Goal: Check status: Check status

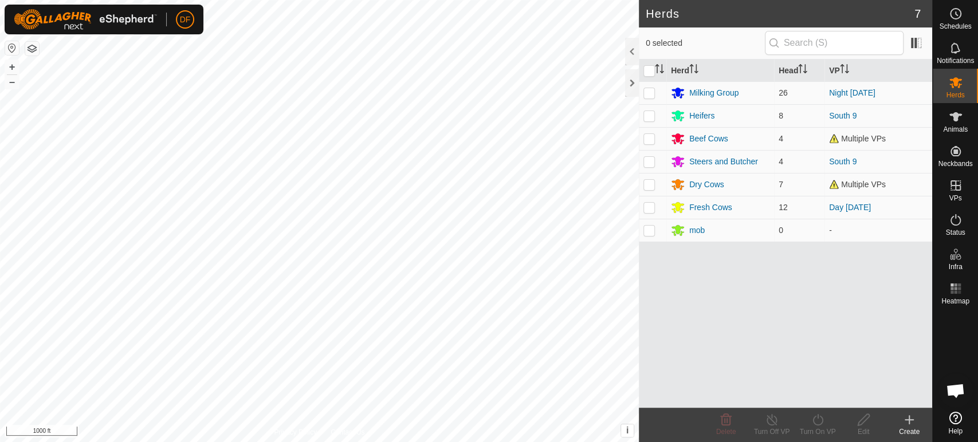
scroll to position [9745, 0]
click at [707, 182] on div "Dry Cows" at bounding box center [706, 185] width 35 height 12
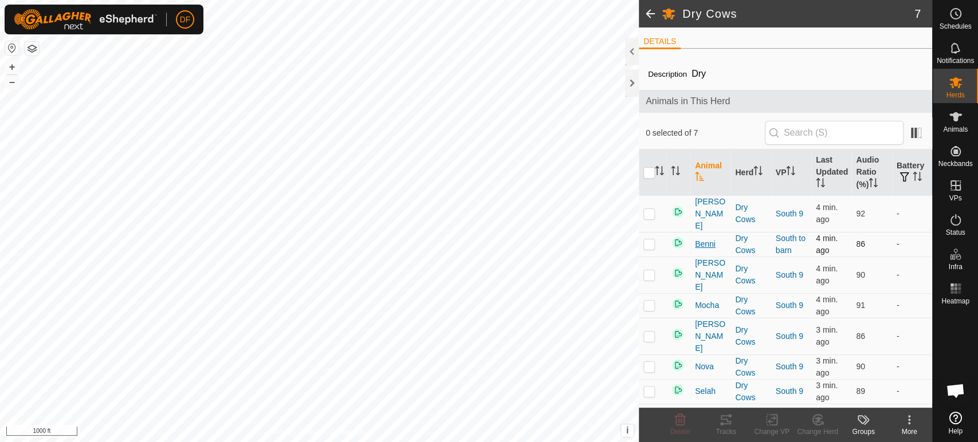
click at [701, 238] on span "Benni" at bounding box center [705, 244] width 21 height 12
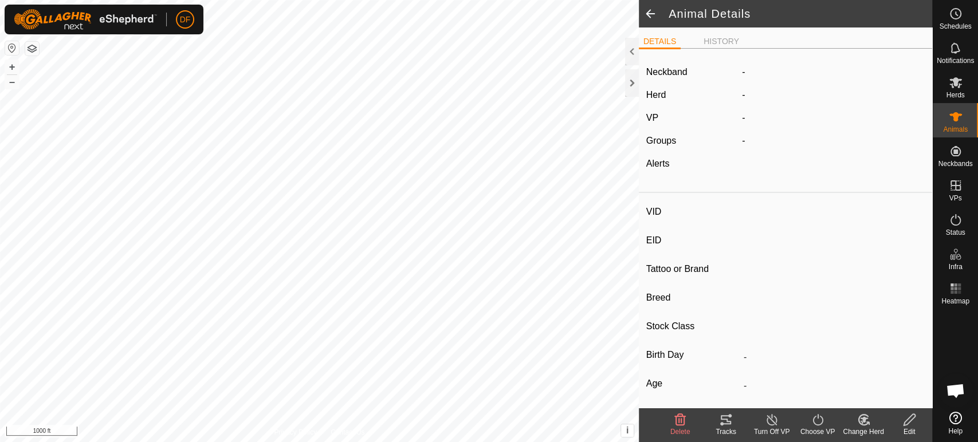
type input "Benni"
type input "-"
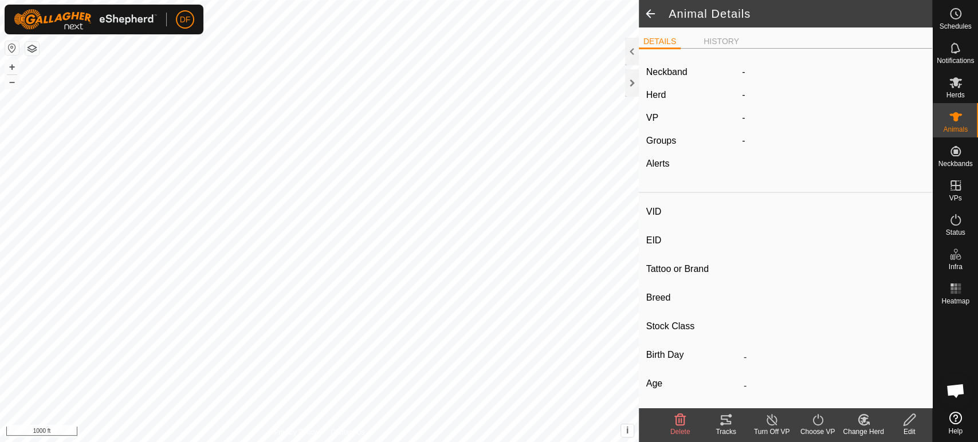
type input "-"
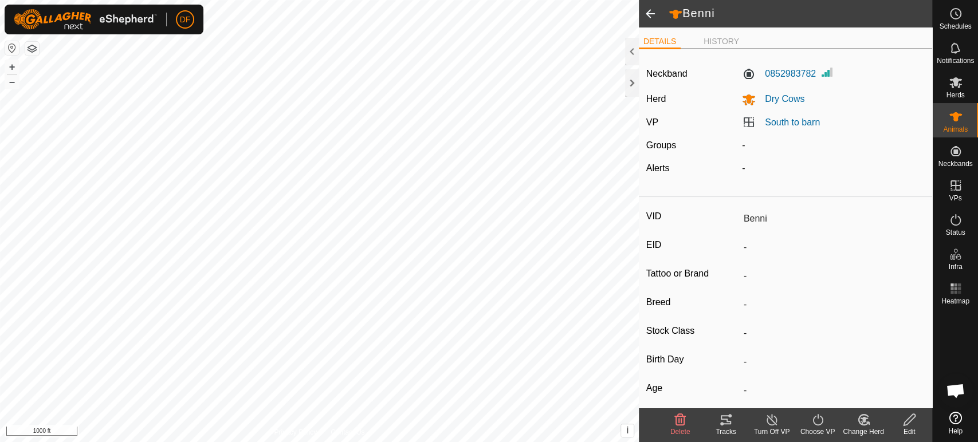
click at [735, 418] on tracks-svg-icon at bounding box center [726, 420] width 46 height 14
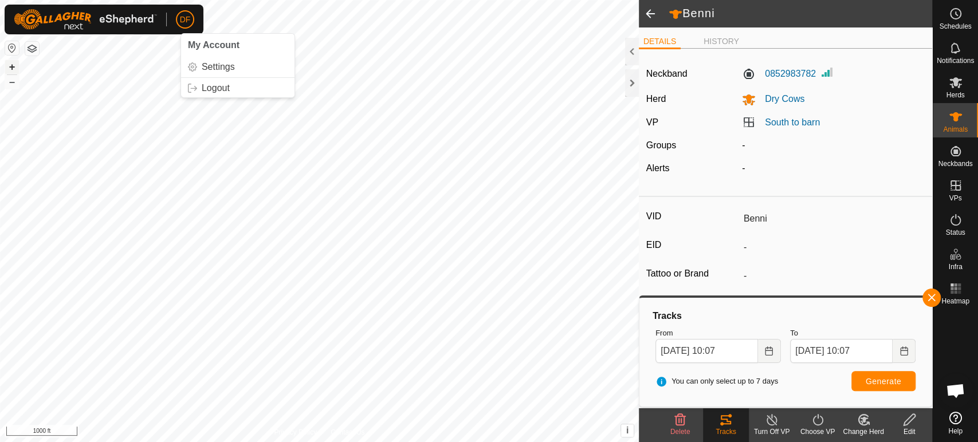
click at [12, 70] on button "+" at bounding box center [12, 67] width 14 height 14
click at [195, 0] on html "DF Schedules Notifications Herds Animals Neckbands VPs Status Infra Heatmap Hel…" at bounding box center [489, 221] width 978 height 442
click at [14, 63] on button "+" at bounding box center [12, 67] width 14 height 14
